Goal: Register for event/course

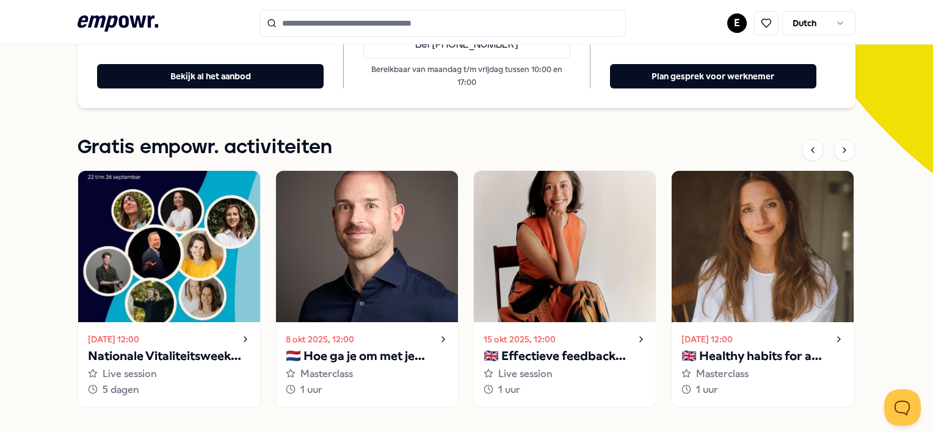
scroll to position [291, 0]
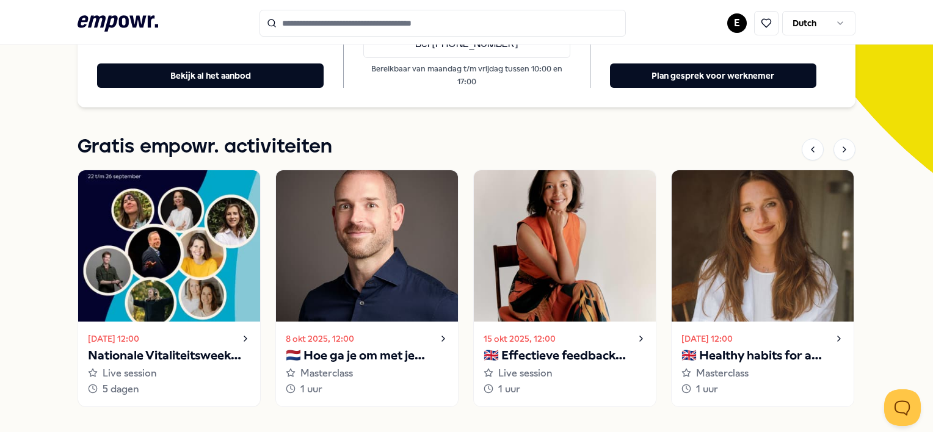
click at [202, 230] on img at bounding box center [169, 245] width 182 height 151
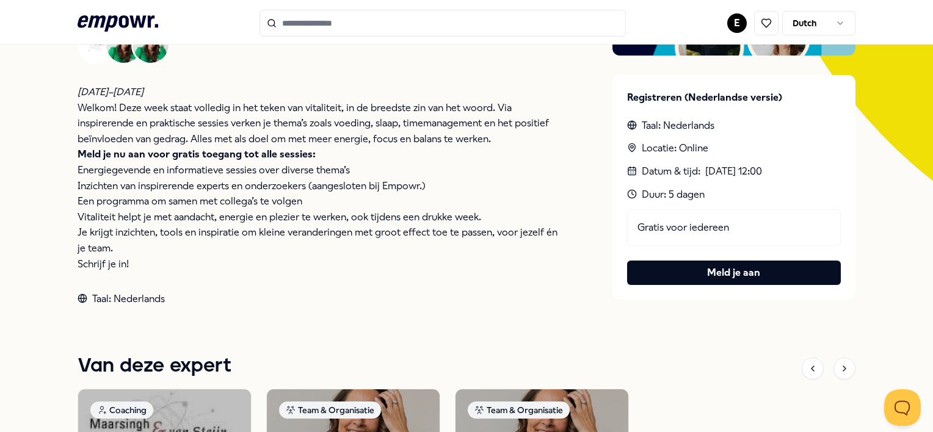
scroll to position [284, 0]
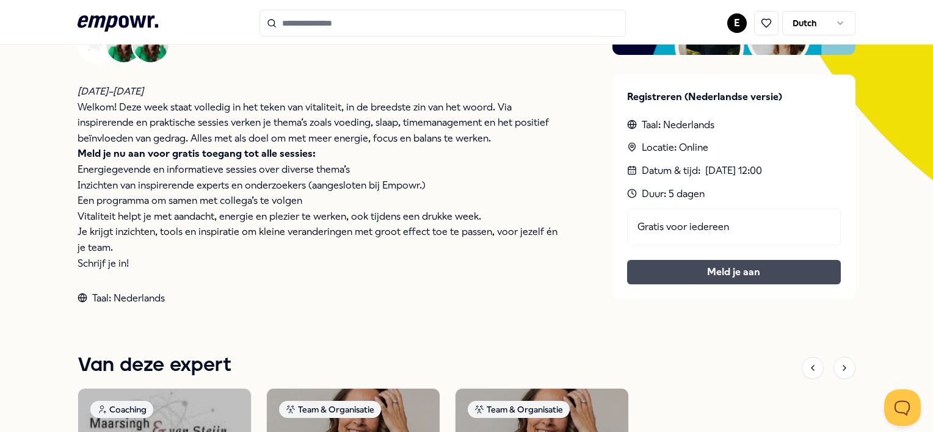
click at [724, 271] on link "Meld je aan" at bounding box center [734, 272] width 194 height 16
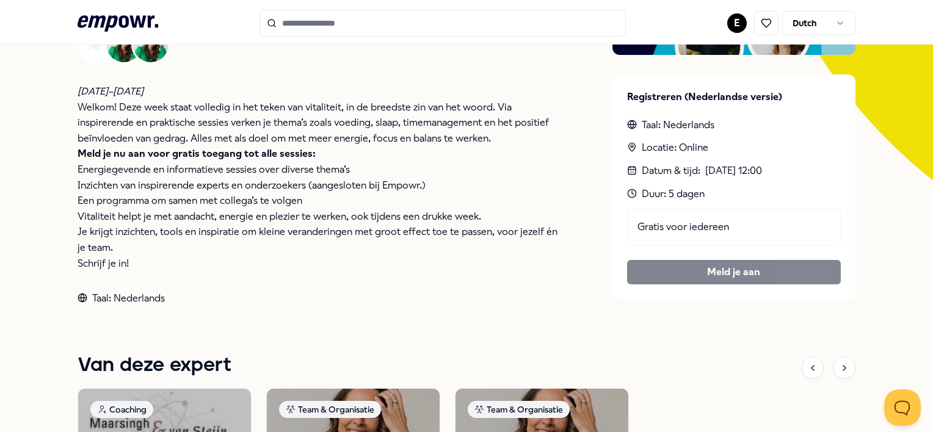
click at [78, 151] on strong "Meld je nu aan voor gratis toegang tot alle sessies:" at bounding box center [197, 154] width 238 height 12
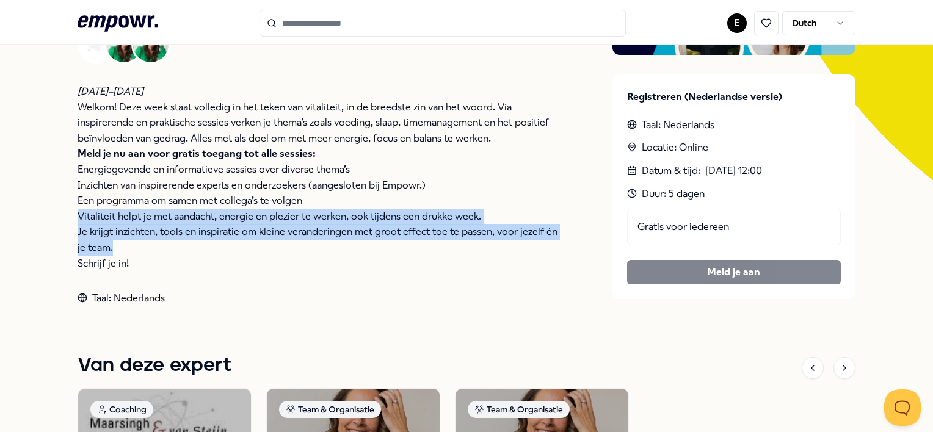
drag, startPoint x: 78, startPoint y: 214, endPoint x: 486, endPoint y: 244, distance: 409.1
click at [486, 244] on div "[DATE]–[DATE] Welkom! Deze week staat volledig in het teken van vitaliteit, in …" at bounding box center [321, 178] width 486 height 188
copy div "Vitaliteit helpt je met aandacht, energie en plezier te werken, ook tijdens een…"
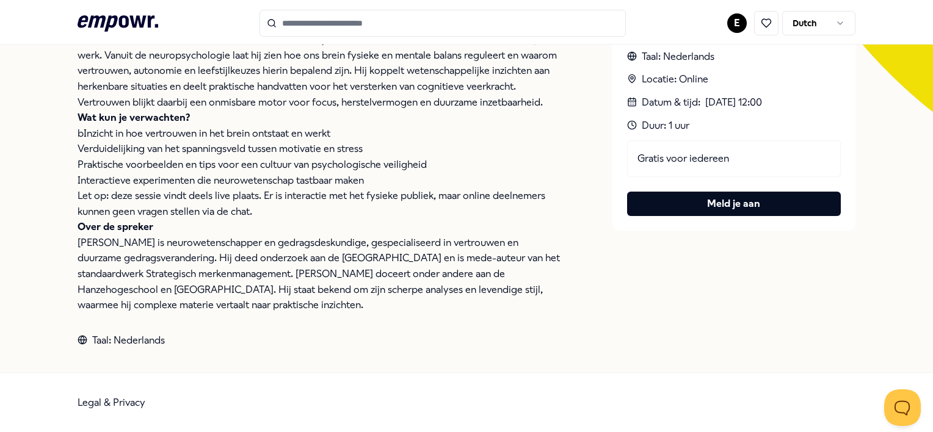
scroll to position [104, 0]
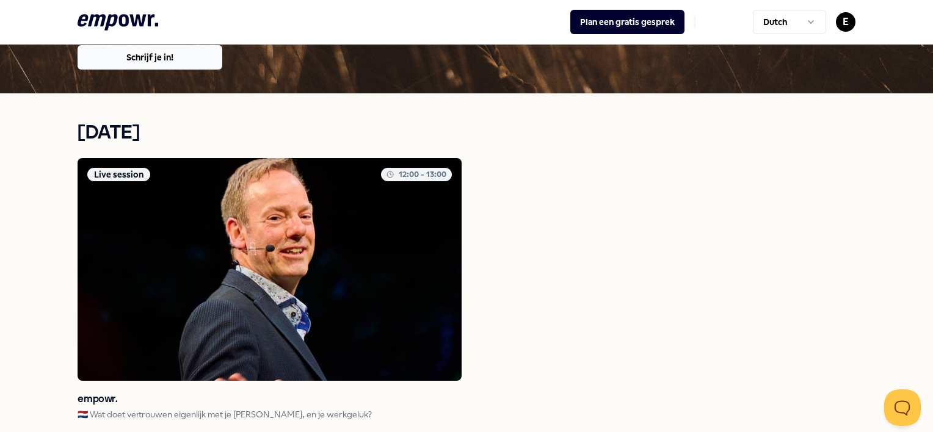
scroll to position [323, 0]
